Goal: Check status

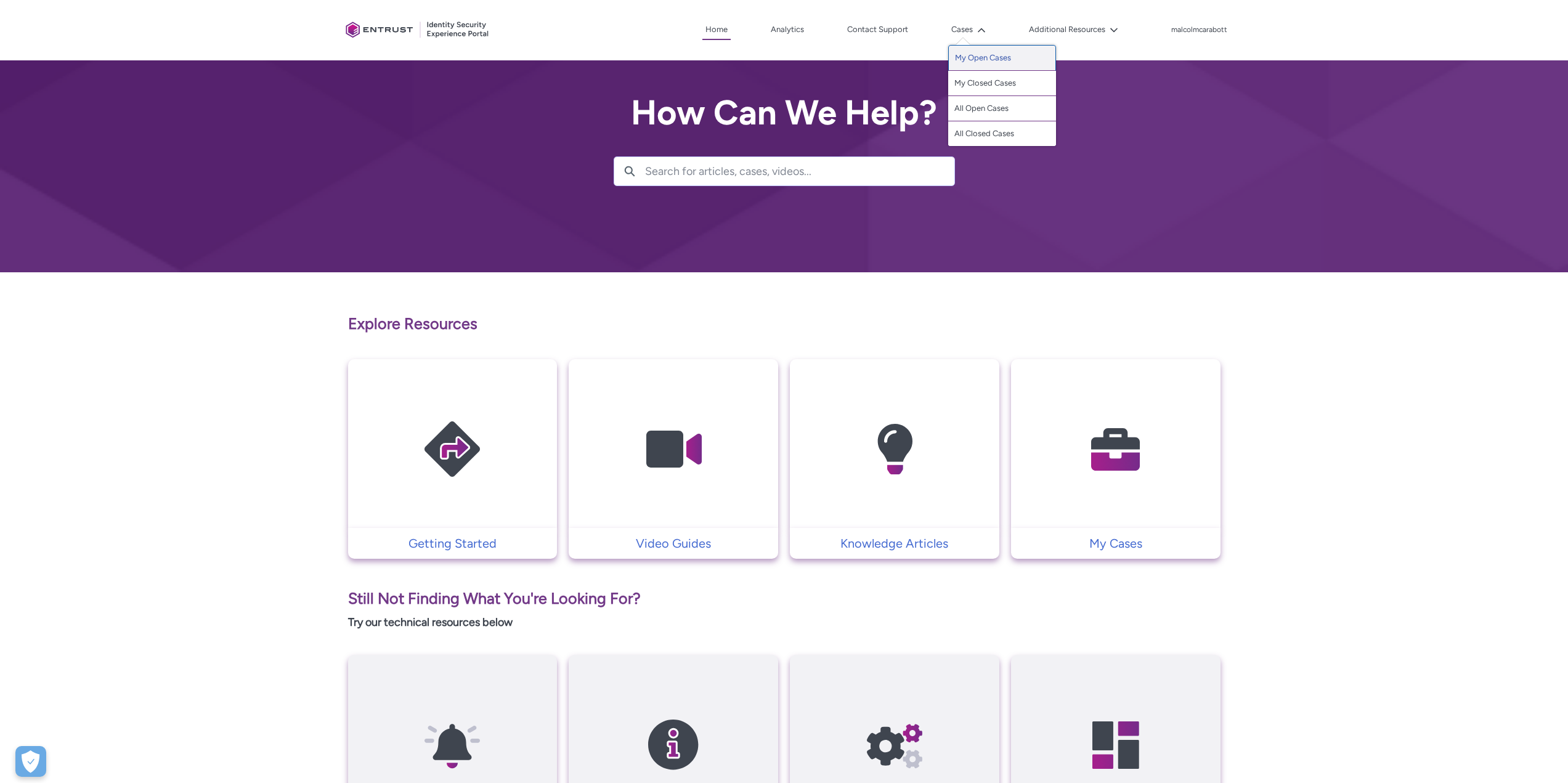
click at [962, 58] on link "My Open Cases" at bounding box center [1002, 58] width 108 height 26
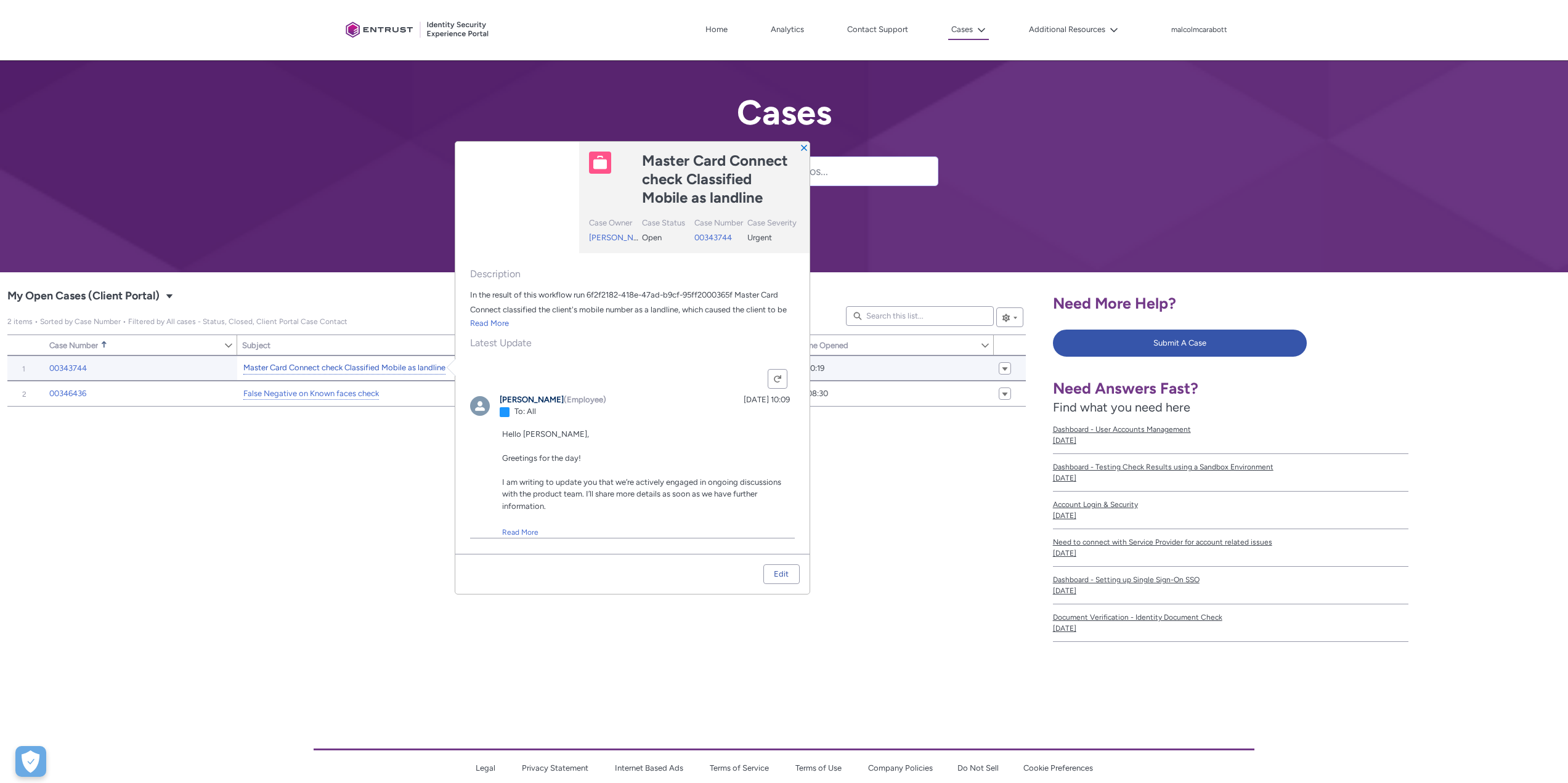
click at [293, 368] on link "Master Card Connect check Classified Mobile as landline" at bounding box center [344, 368] width 202 height 13
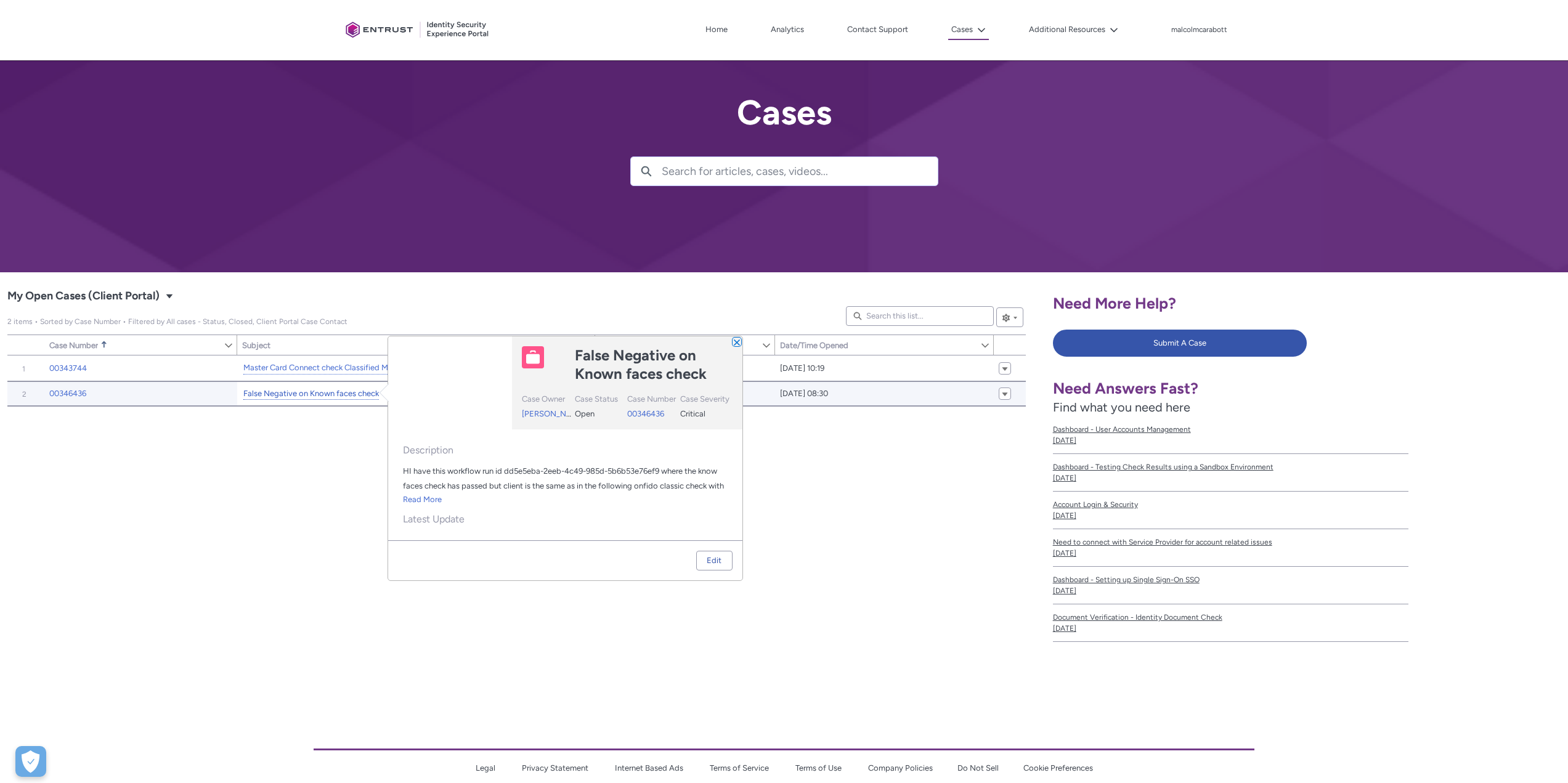
click at [293, 393] on link "False Negative on Known faces check" at bounding box center [311, 394] width 135 height 13
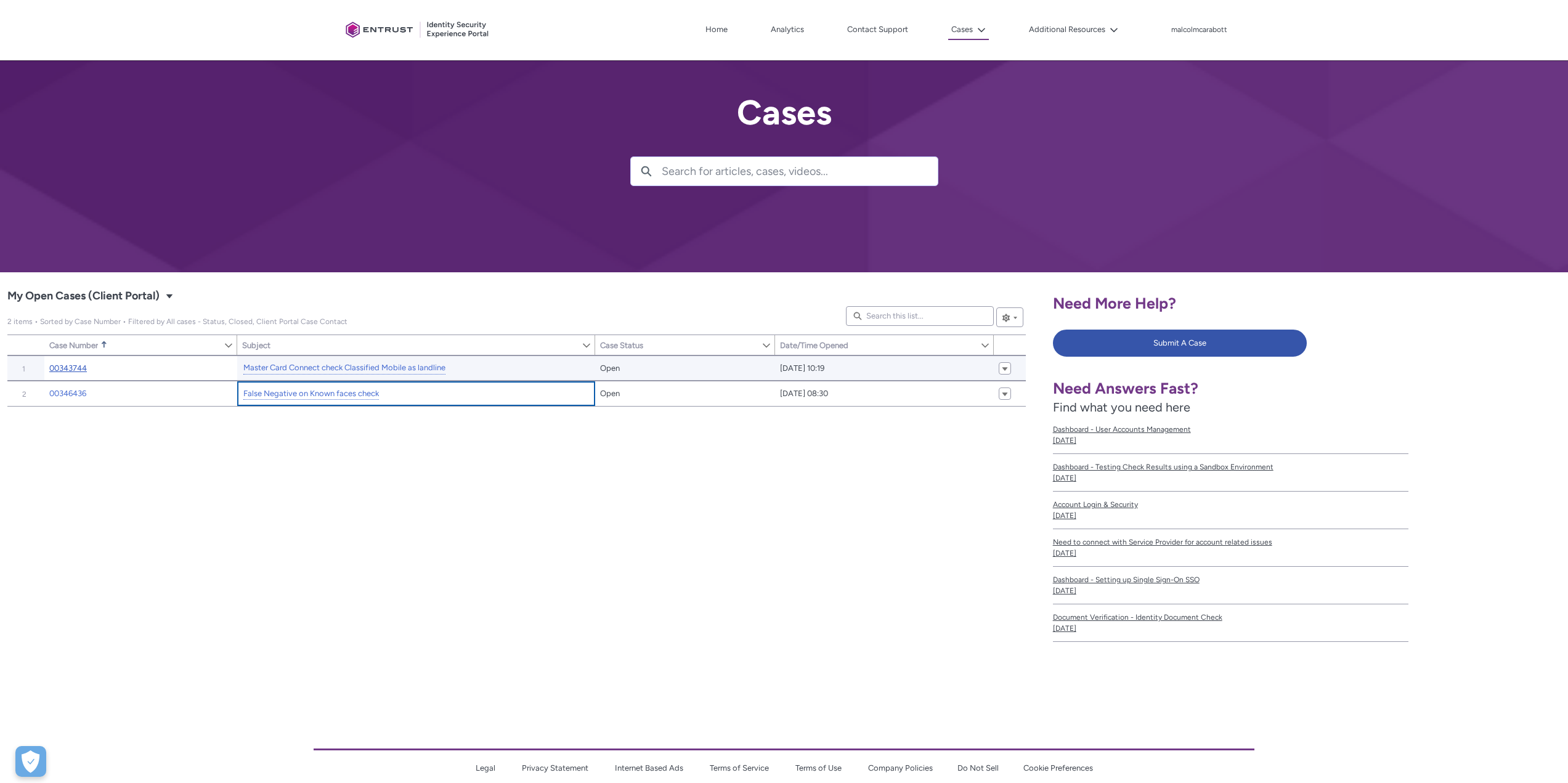
click at [85, 364] on link "00343744" at bounding box center [68, 368] width 37 height 12
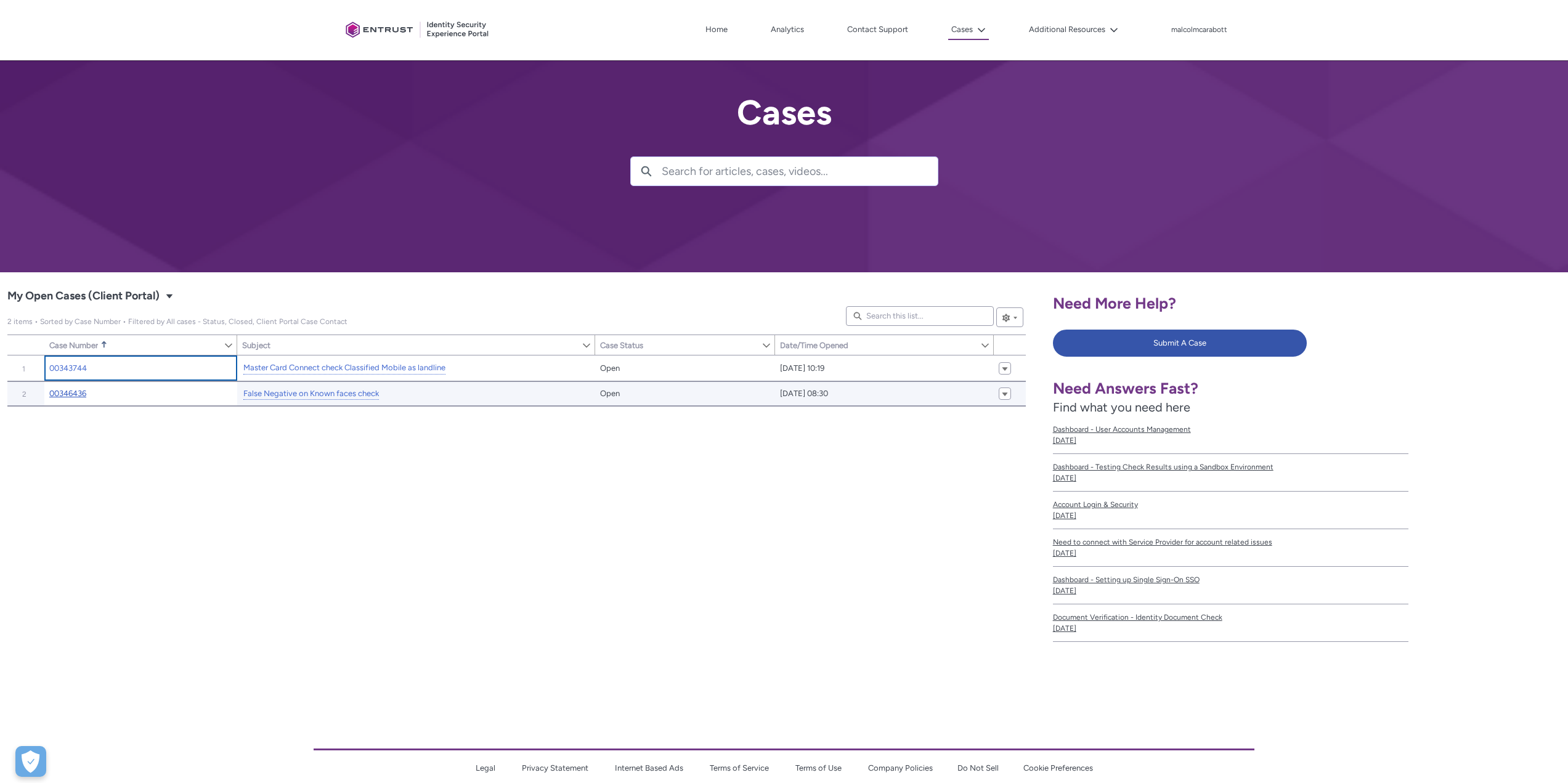
click at [75, 396] on link "00346436" at bounding box center [67, 393] width 37 height 12
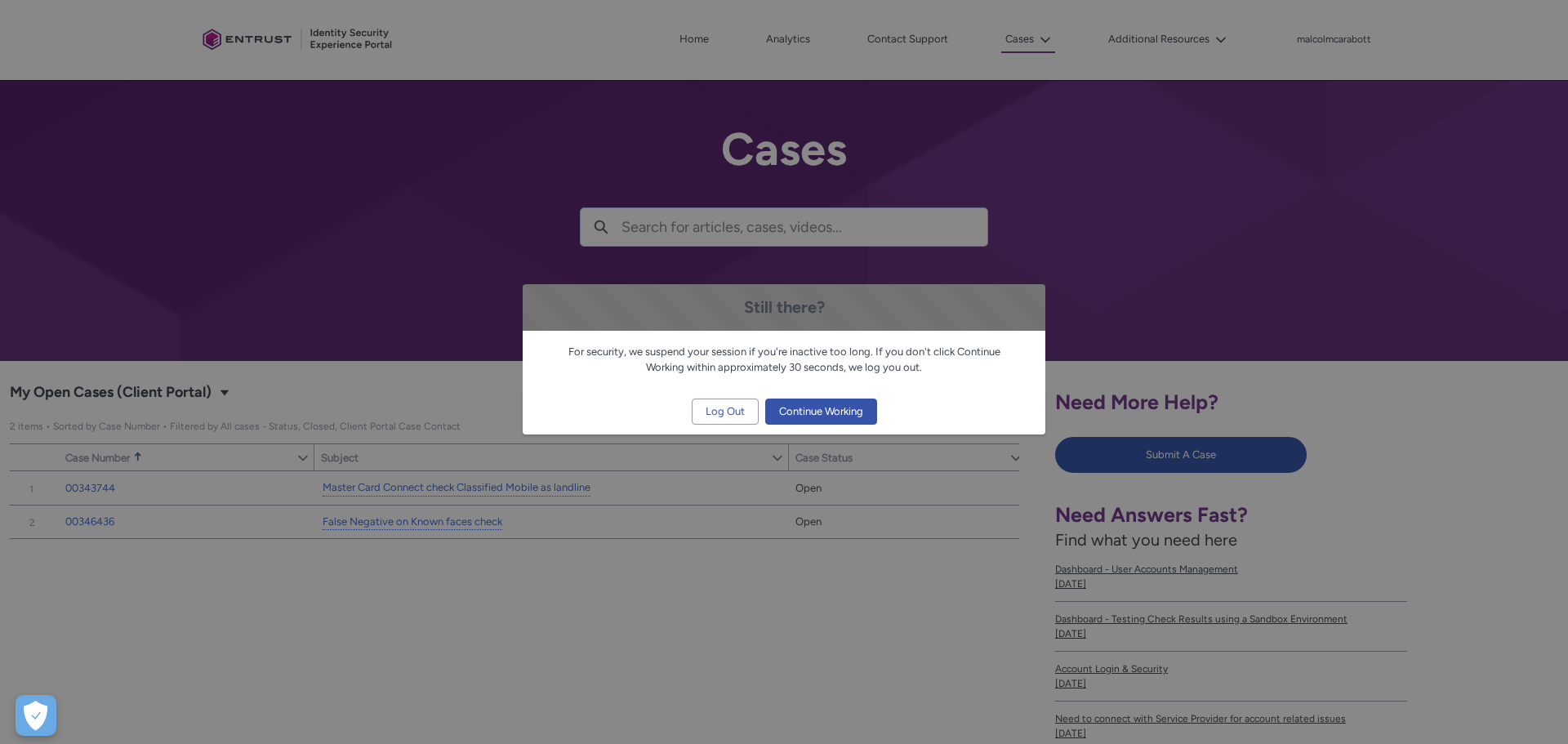
type input "208"
type input "477"
type input "188"
type input "251"
click at [801, 411] on span "Continue Working" at bounding box center [821, 411] width 84 height 25
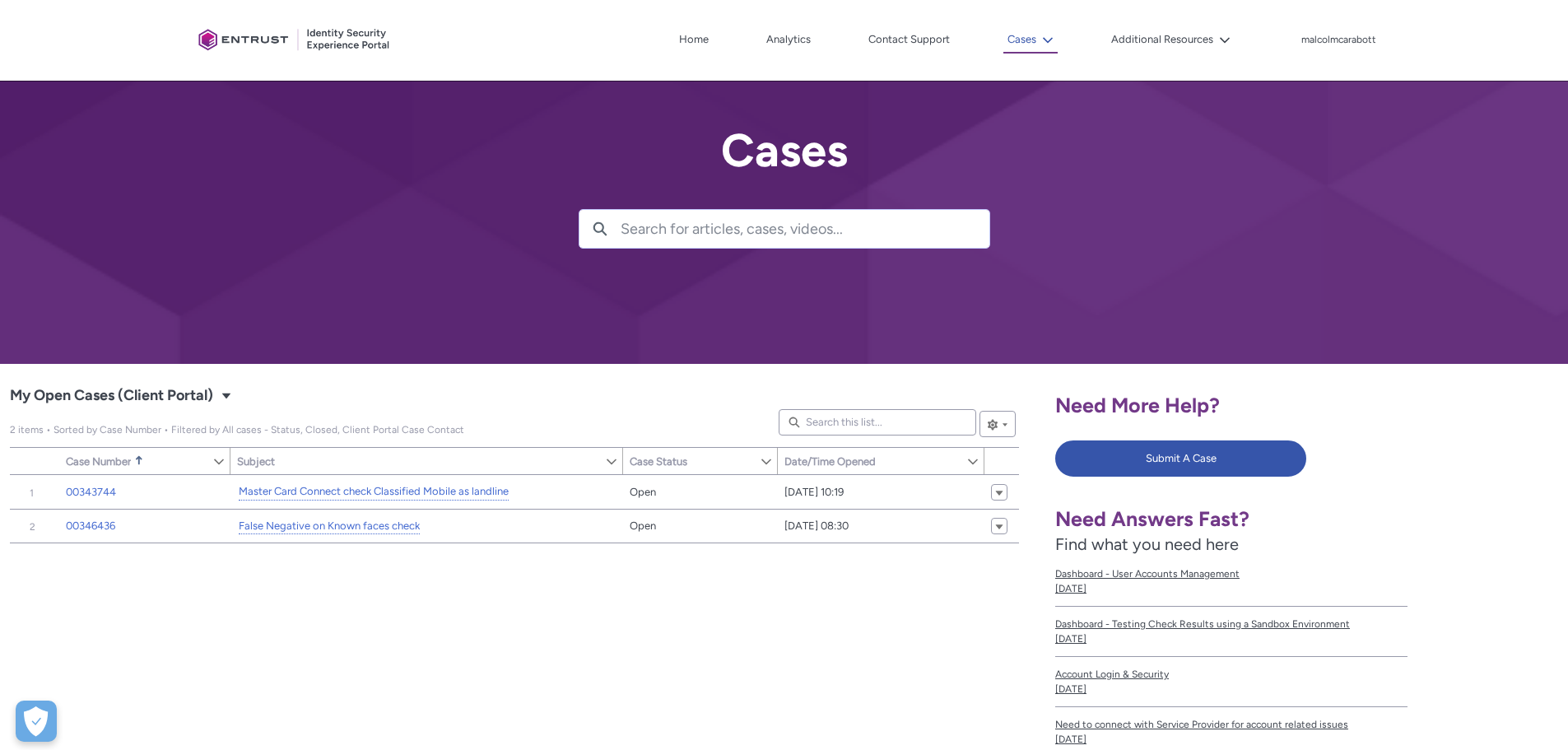
click at [1037, 40] on lightning-icon at bounding box center [1045, 40] width 17 height 12
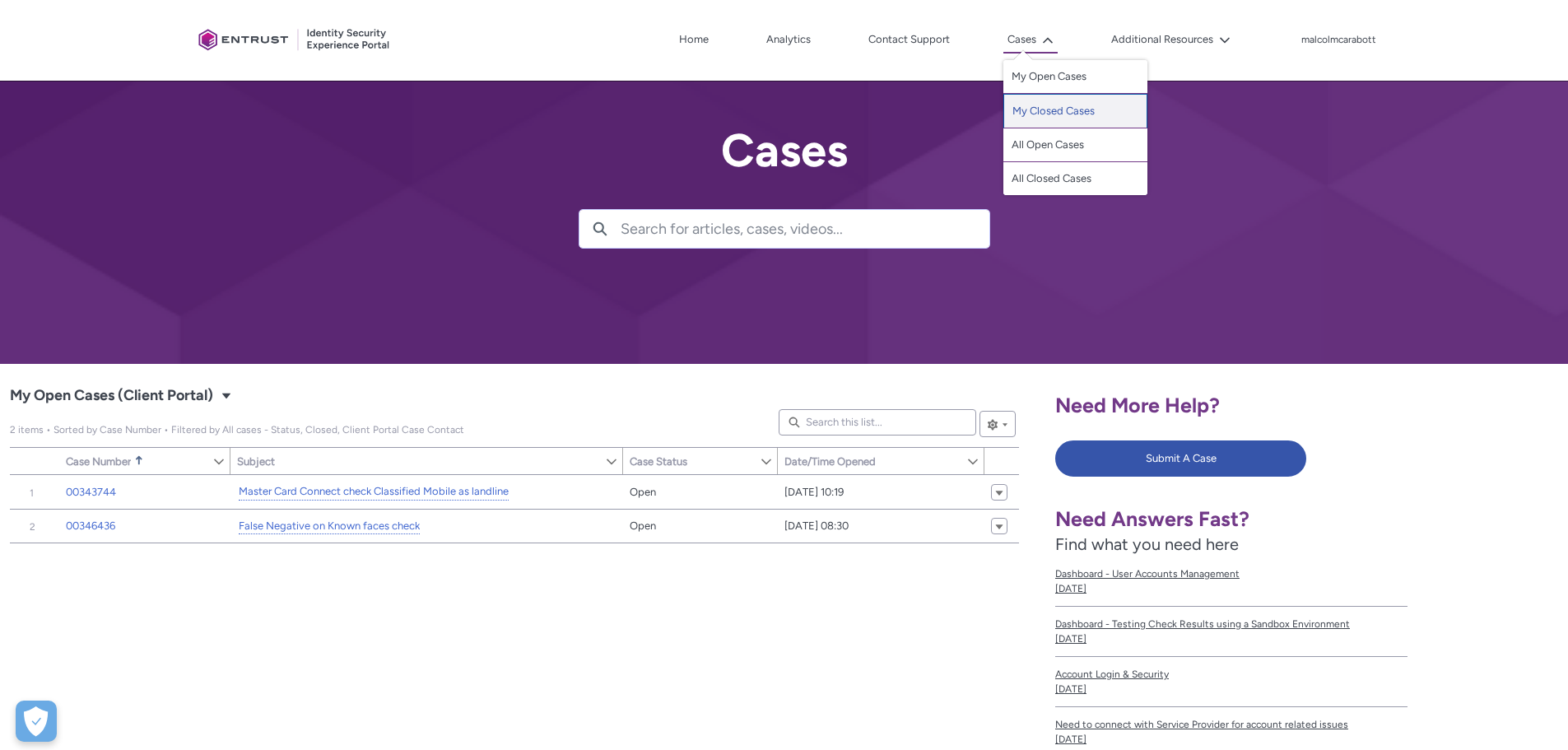
click at [1053, 107] on link "My Closed Cases" at bounding box center [1075, 111] width 144 height 34
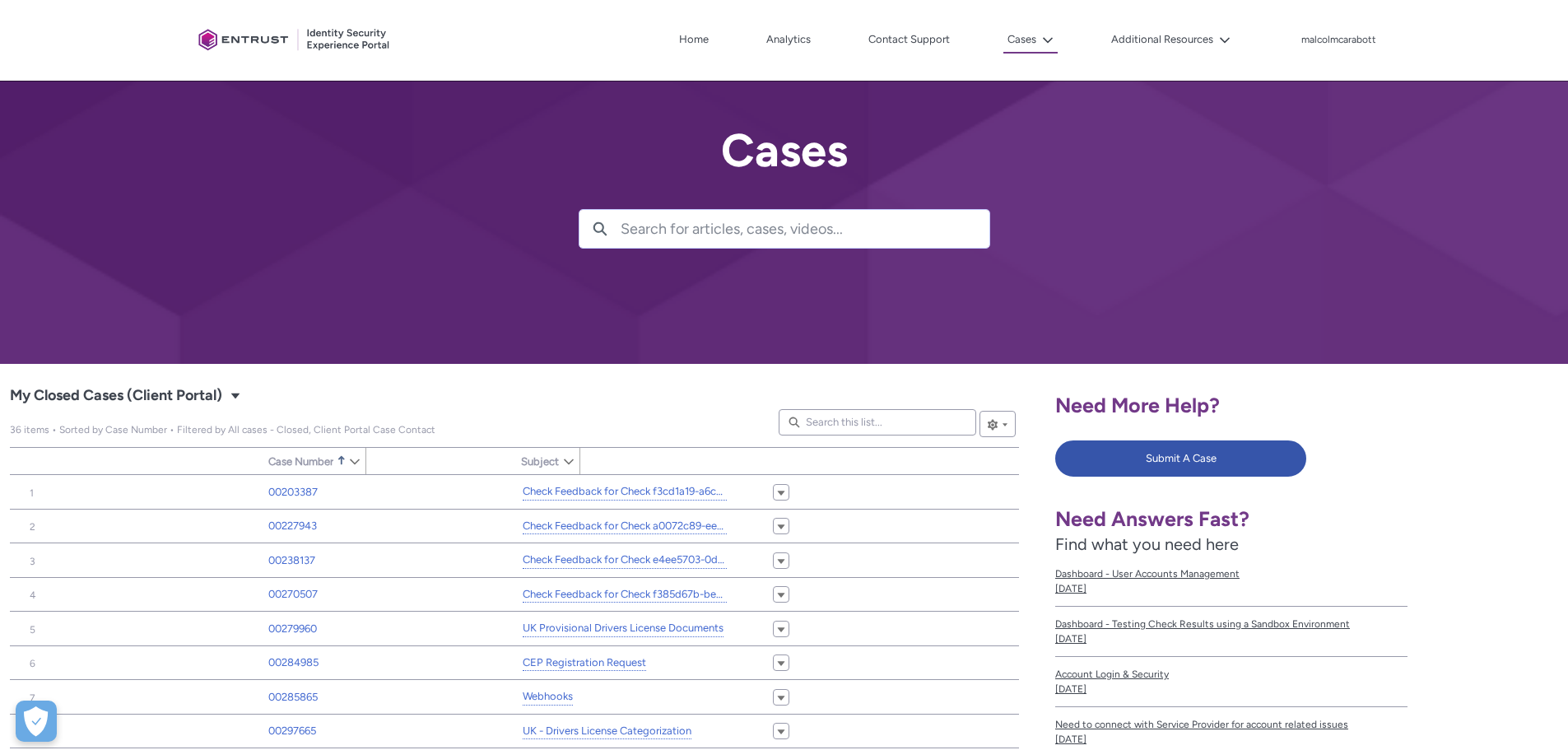
type input "342"
type input "757"
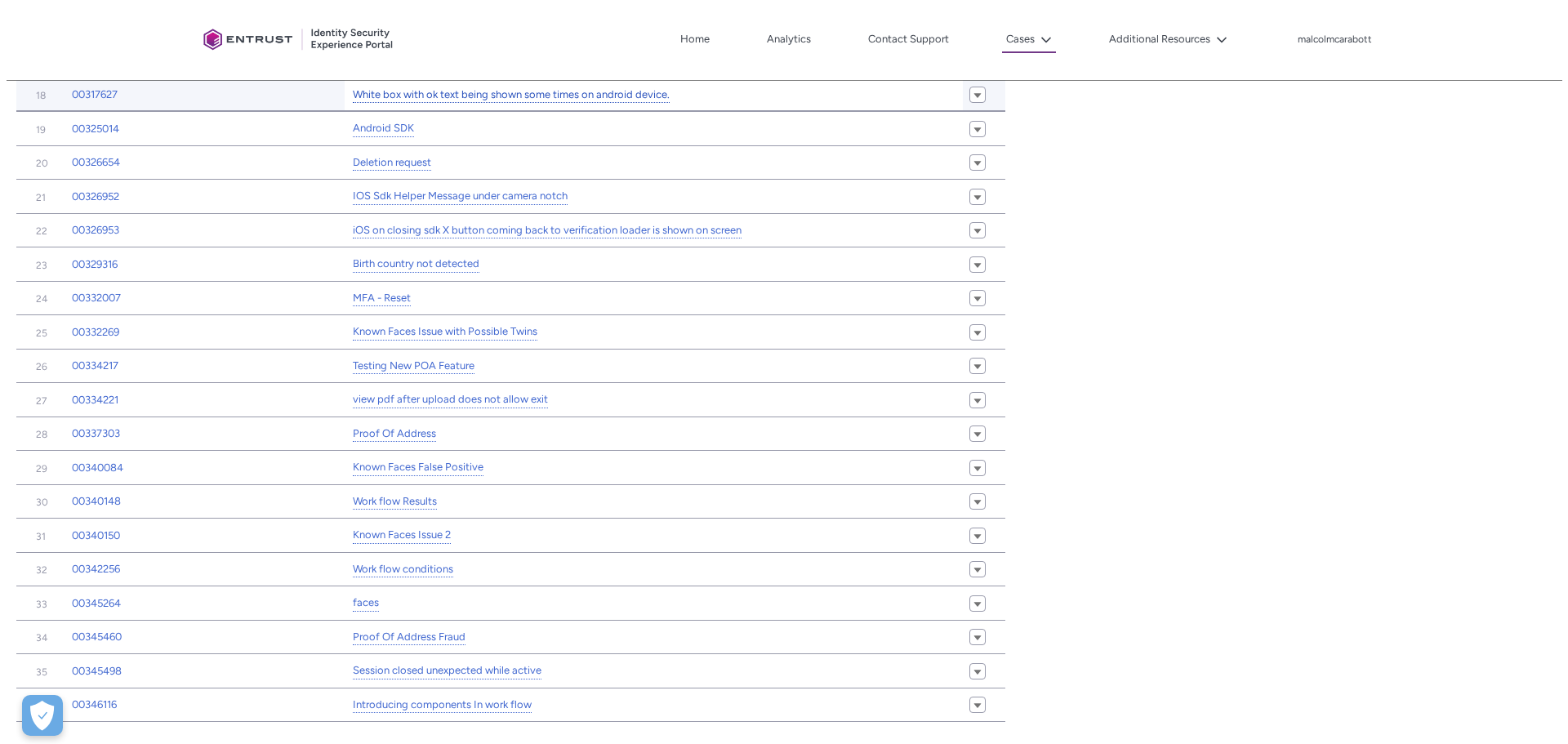
scroll to position [1133, 0]
